Goal: Task Accomplishment & Management: Use online tool/utility

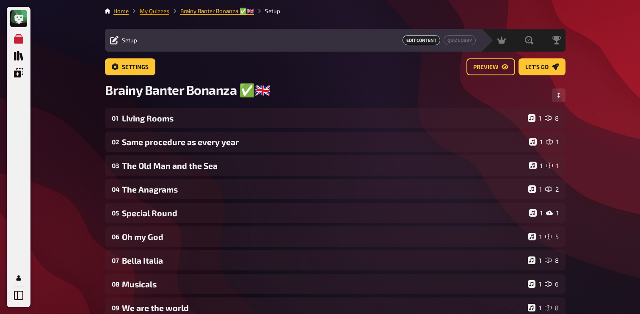
click at [160, 11] on link "My Quizzes" at bounding box center [155, 11] width 30 height 7
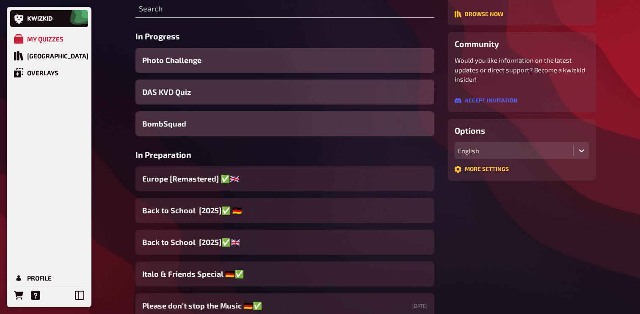
scroll to position [127, 0]
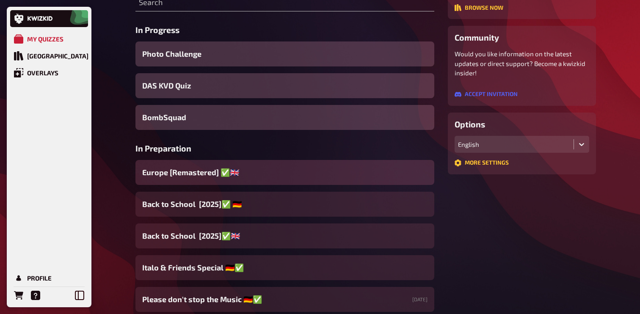
click at [201, 173] on span "Europe [Remastered] ✅​🇬🇧​" at bounding box center [190, 172] width 97 height 11
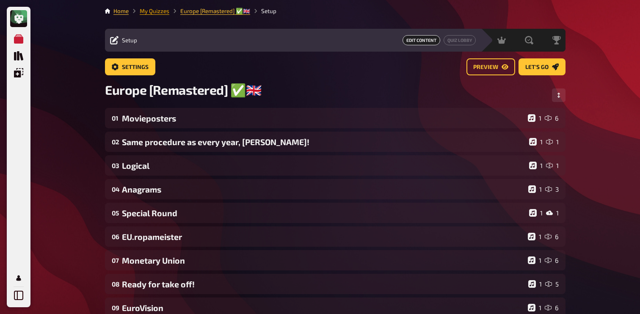
click at [155, 13] on link "My Quizzes" at bounding box center [155, 11] width 30 height 7
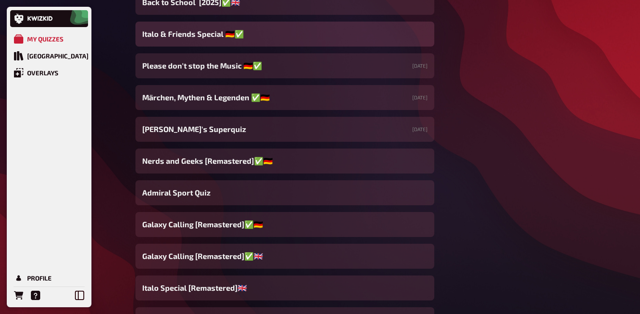
scroll to position [361, 0]
click at [257, 129] on div "[PERSON_NAME]'s Superquiz [DATE]" at bounding box center [284, 128] width 299 height 25
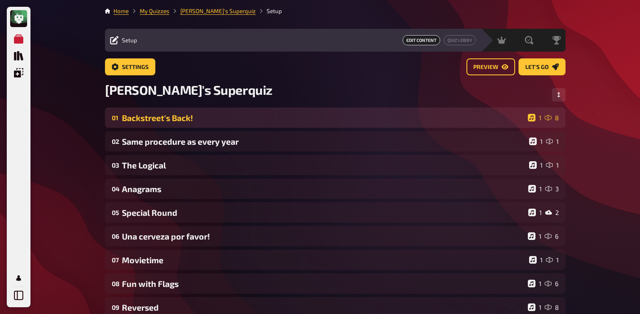
click at [231, 123] on div "01 Backstreet's Back! 1 8" at bounding box center [335, 117] width 460 height 20
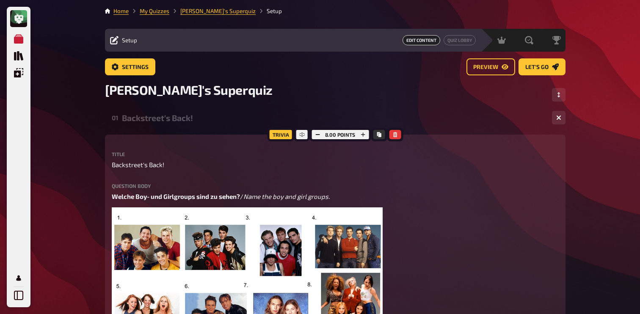
click at [225, 121] on div "Backstreet's Back!" at bounding box center [333, 118] width 423 height 10
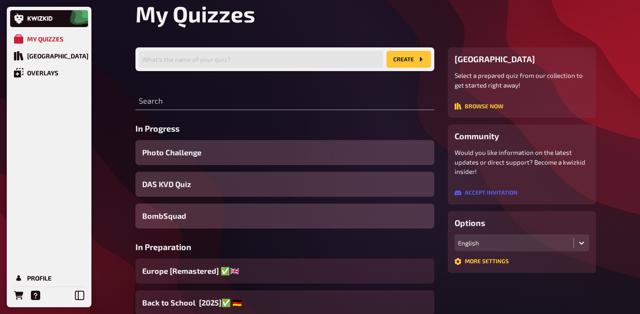
scroll to position [287, 0]
